Goal: Information Seeking & Learning: Learn about a topic

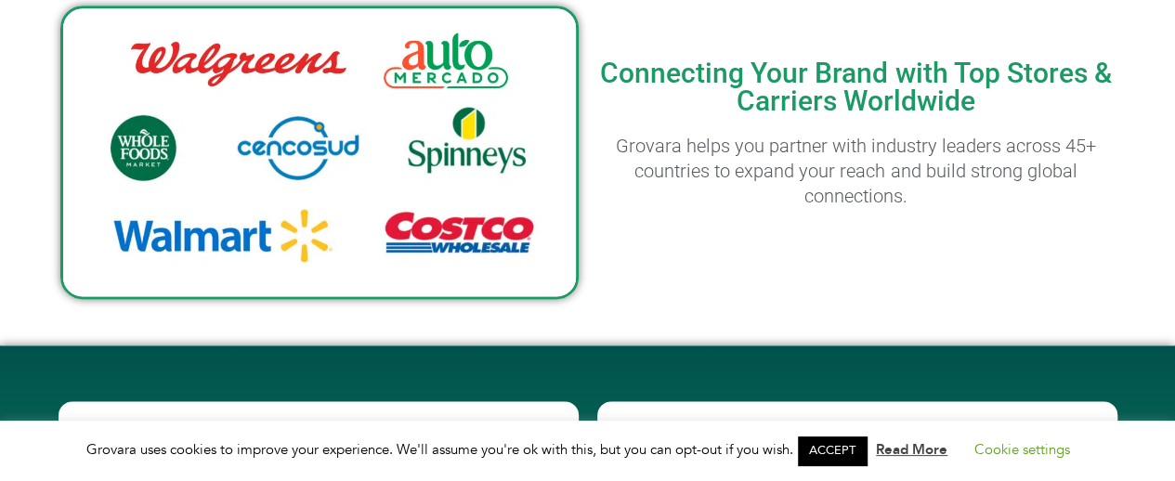
scroll to position [1088, 0]
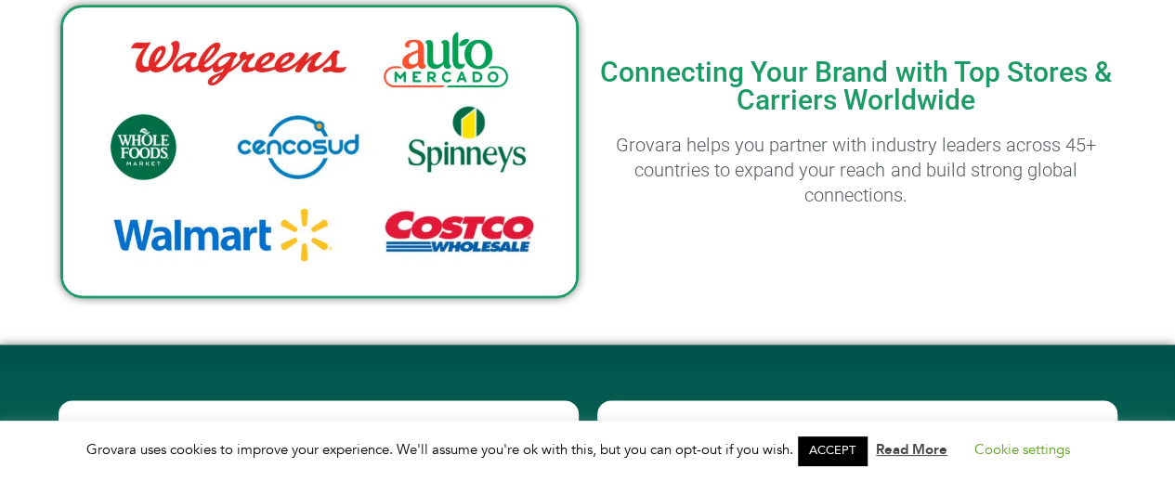
click at [446, 161] on img at bounding box center [319, 152] width 518 height 294
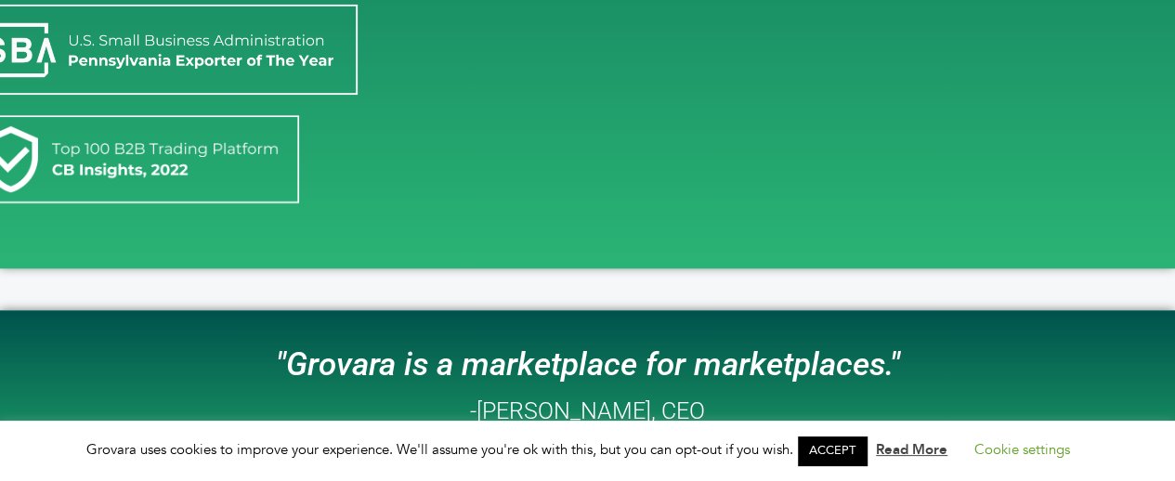
scroll to position [0, 0]
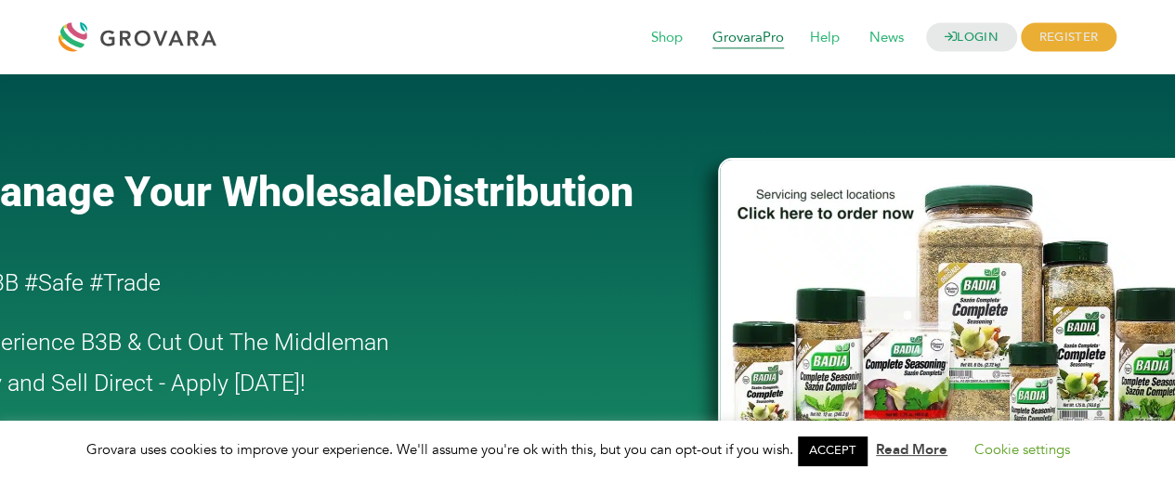
click at [746, 40] on span "GrovaraPro" at bounding box center [748, 37] width 98 height 35
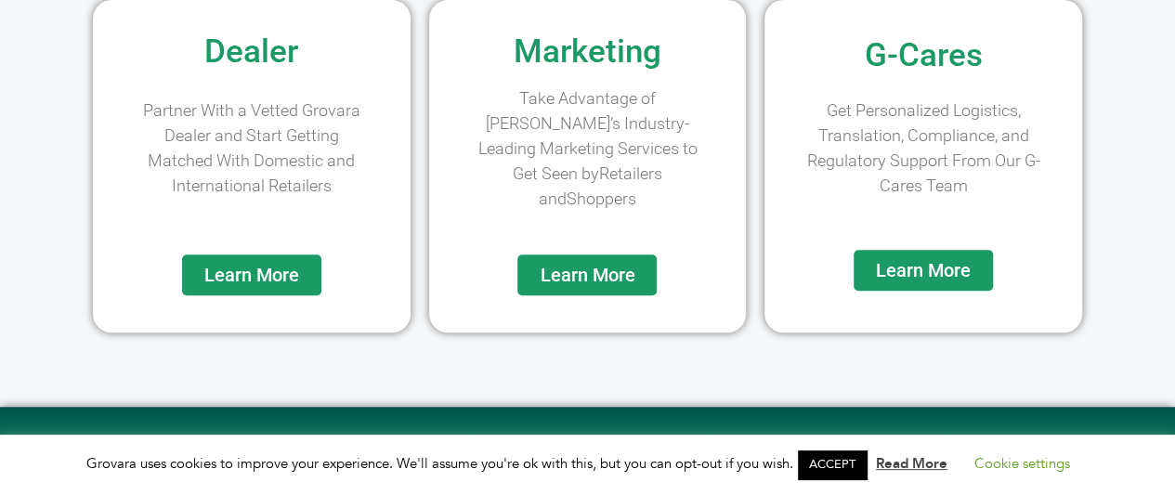
scroll to position [335, 0]
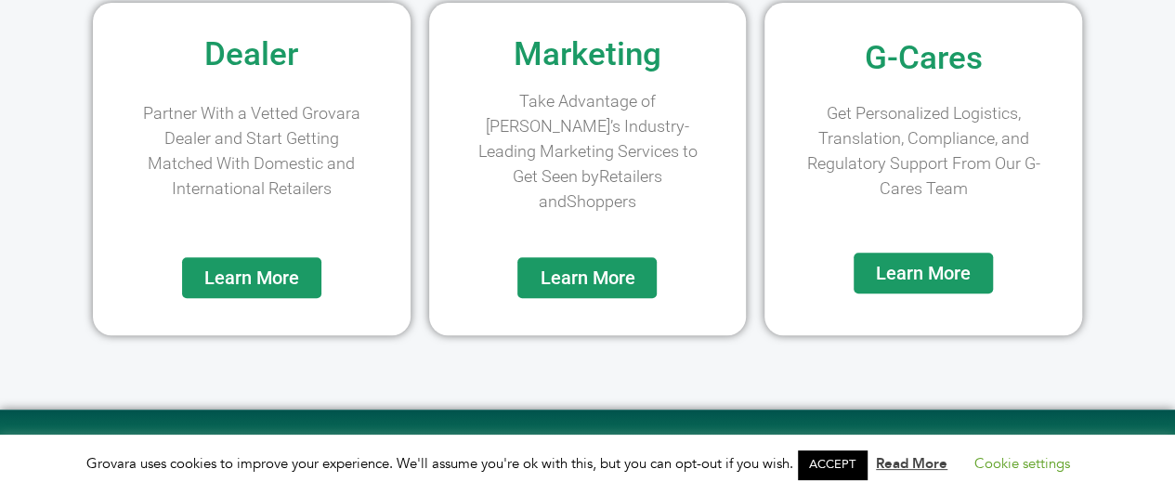
click at [618, 265] on link "Learn More" at bounding box center [586, 277] width 139 height 41
click at [619, 268] on span "Learn More" at bounding box center [587, 277] width 95 height 19
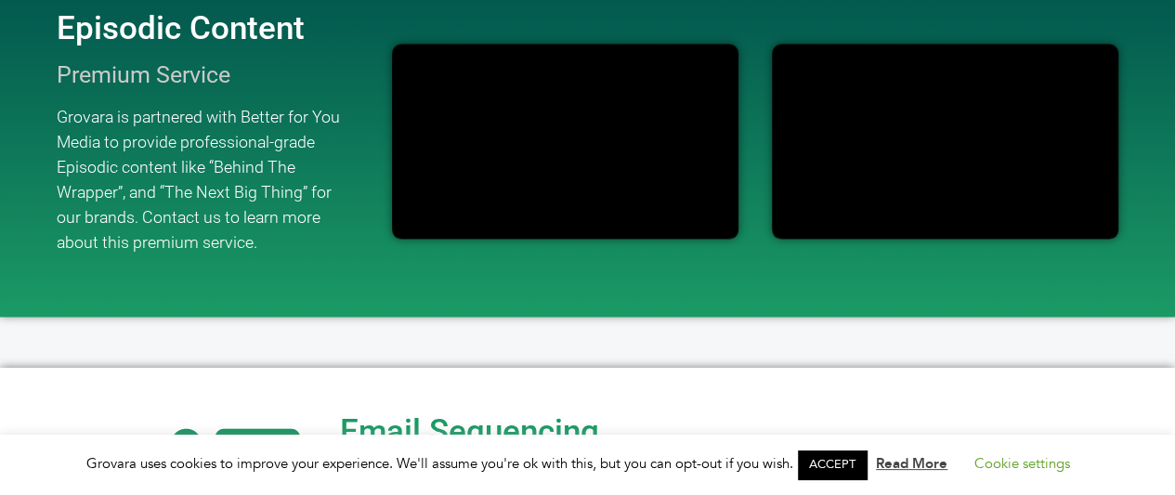
scroll to position [1326, 0]
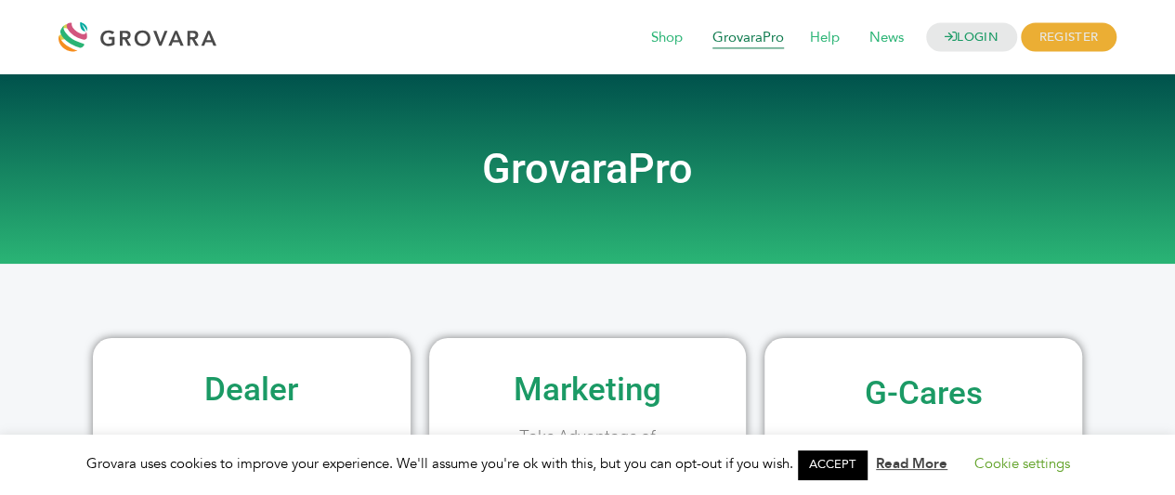
click at [728, 38] on span "GrovaraPro" at bounding box center [748, 37] width 98 height 35
click at [671, 42] on span "Shop" at bounding box center [667, 37] width 58 height 35
click at [764, 42] on span "GrovaraPro" at bounding box center [748, 37] width 98 height 35
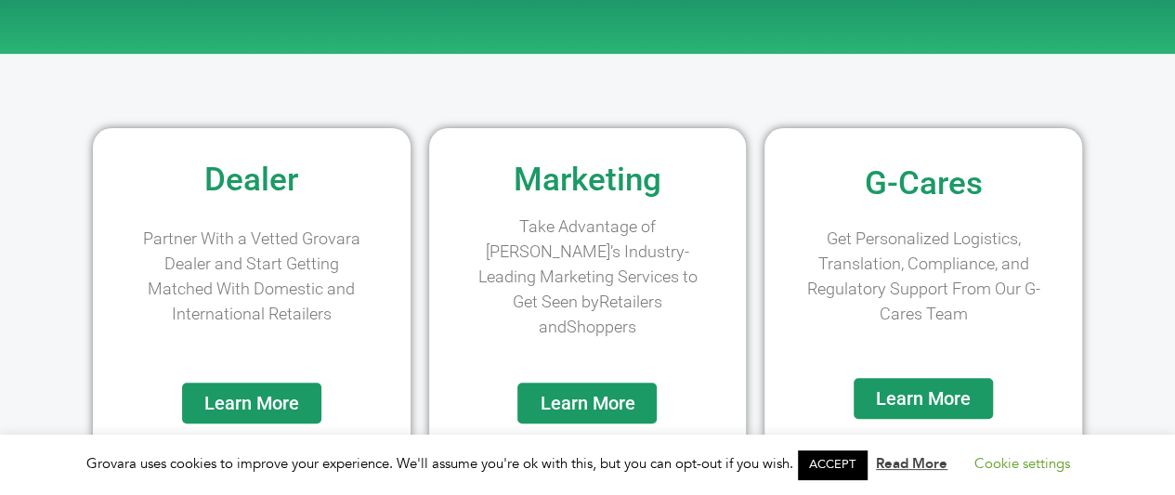
scroll to position [224, 0]
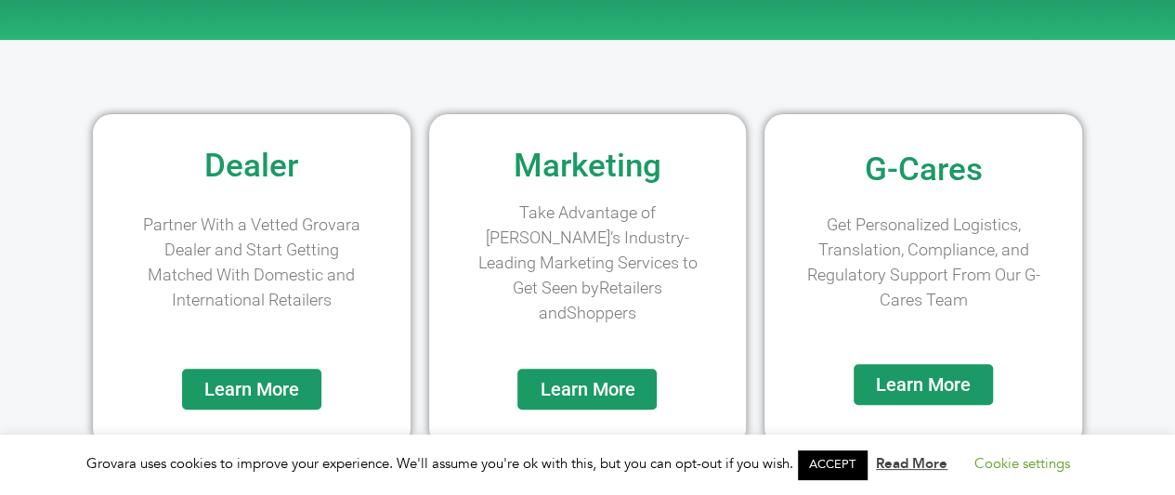
click at [314, 369] on link "Learn More" at bounding box center [251, 389] width 139 height 41
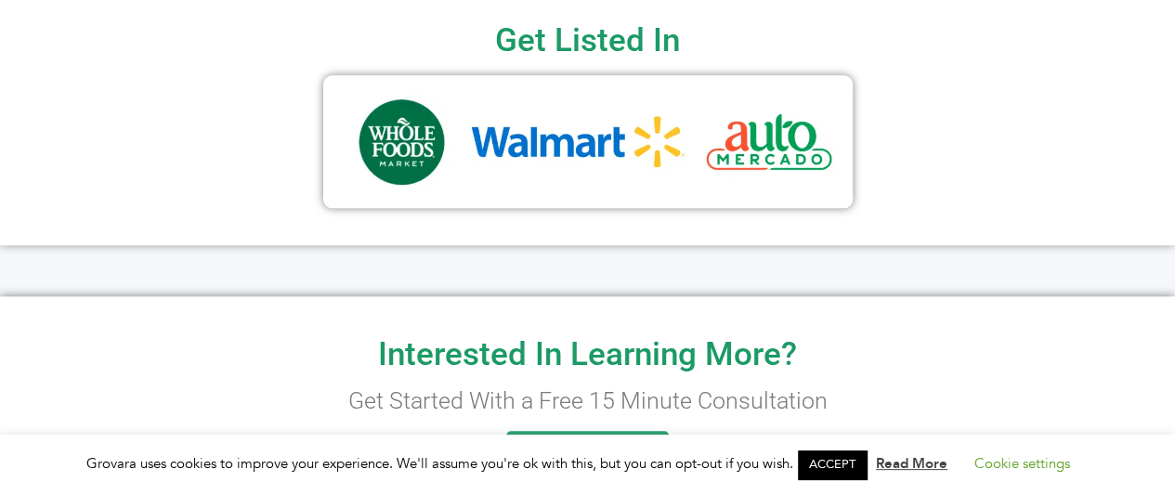
scroll to position [845, 0]
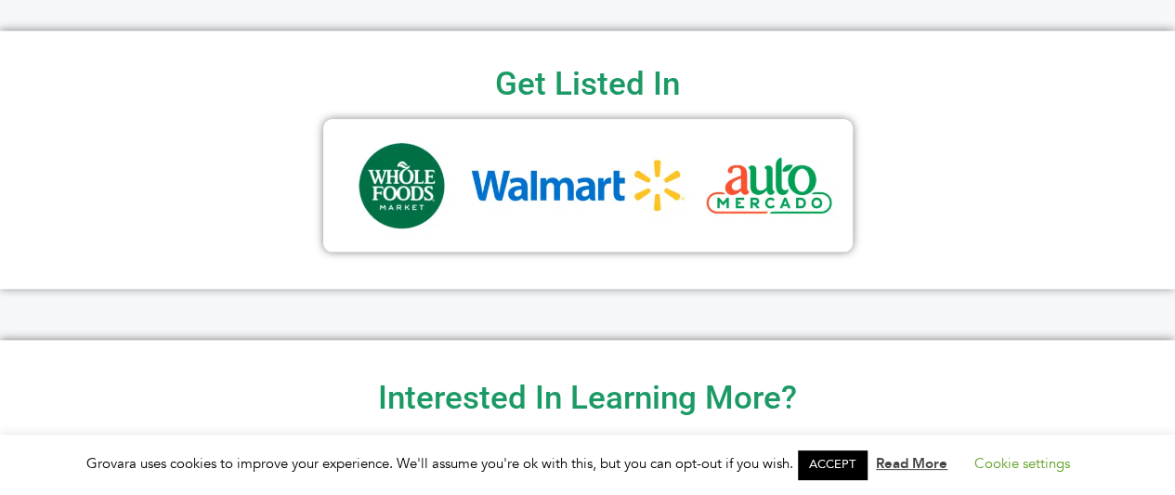
click at [670, 192] on img at bounding box center [587, 185] width 529 height 133
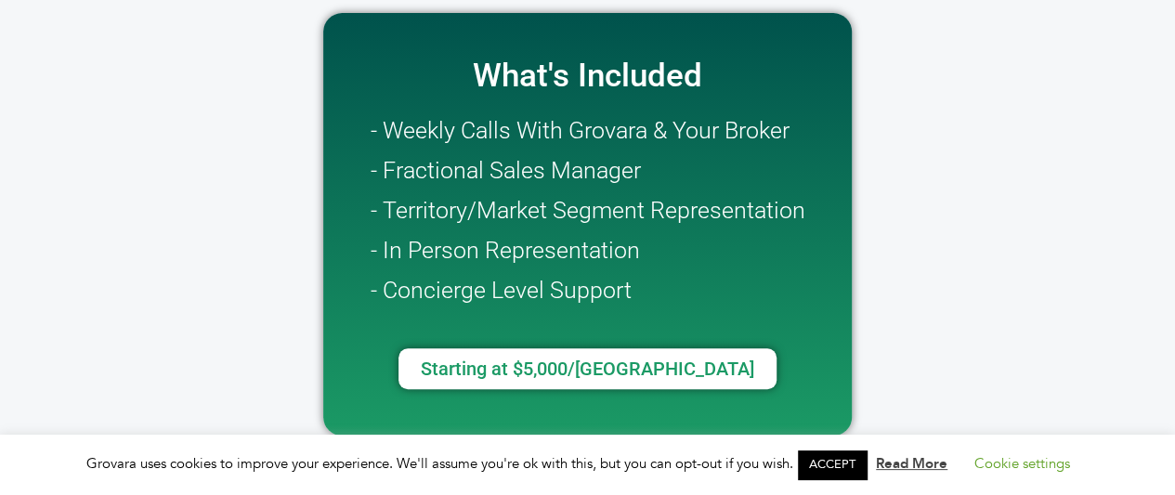
scroll to position [0, 0]
